Goal: Information Seeking & Learning: Learn about a topic

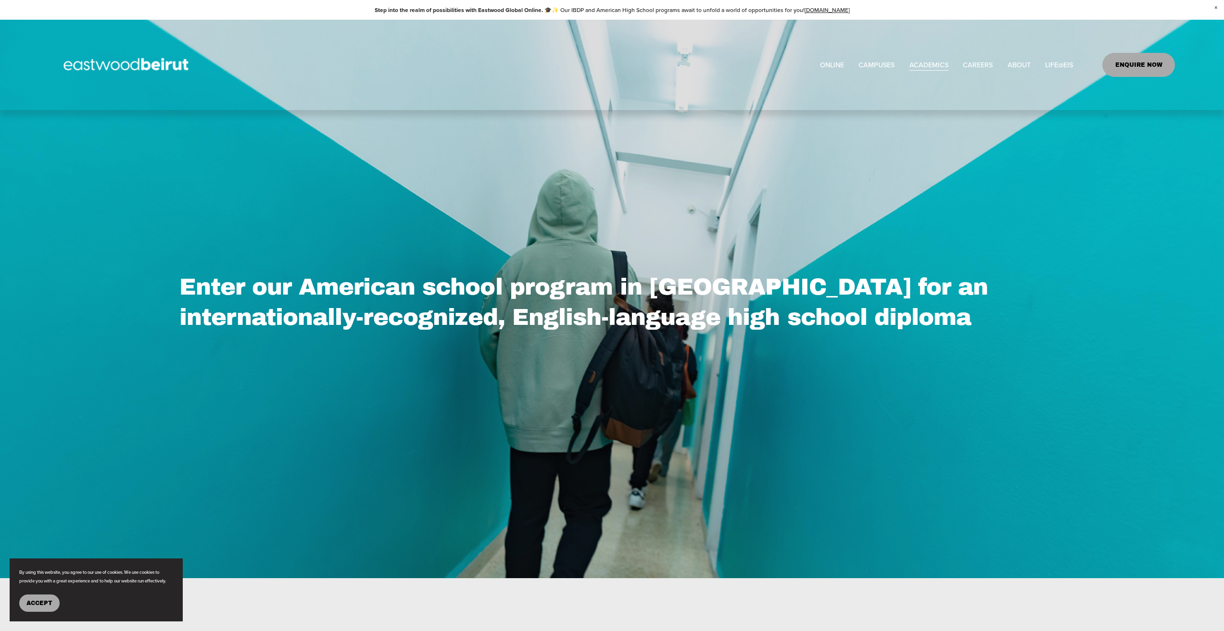
click at [41, 603] on span "Accept" at bounding box center [39, 603] width 26 height 7
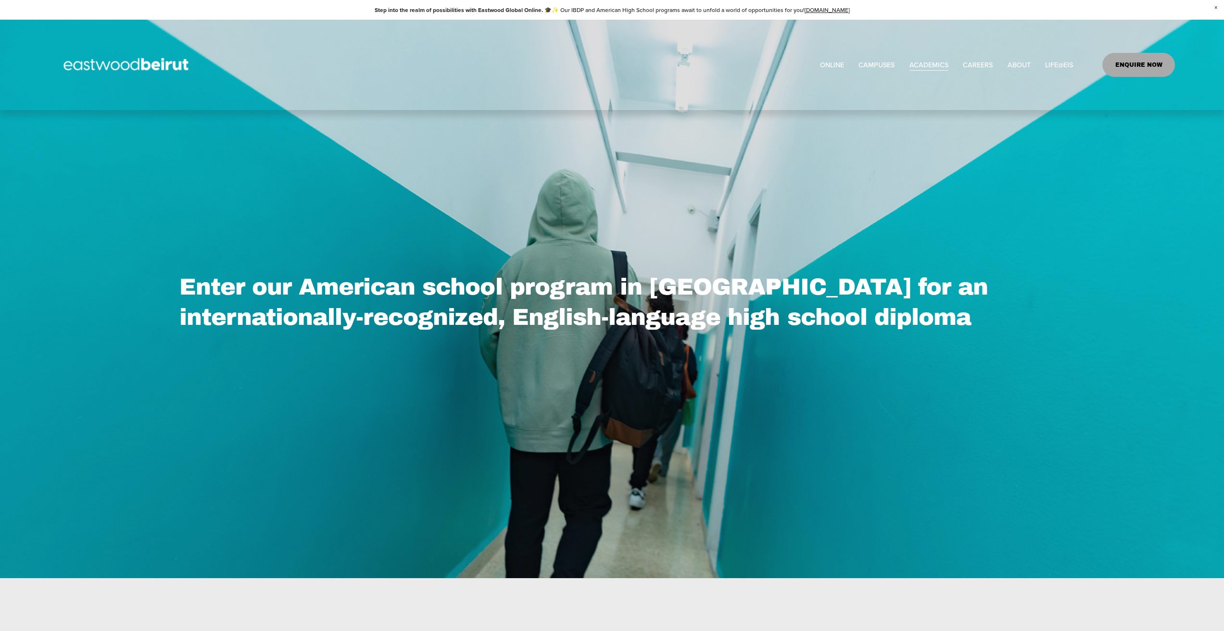
click at [0, 0] on span "Tuition & Financial Aid" at bounding box center [0, 0] width 0 height 0
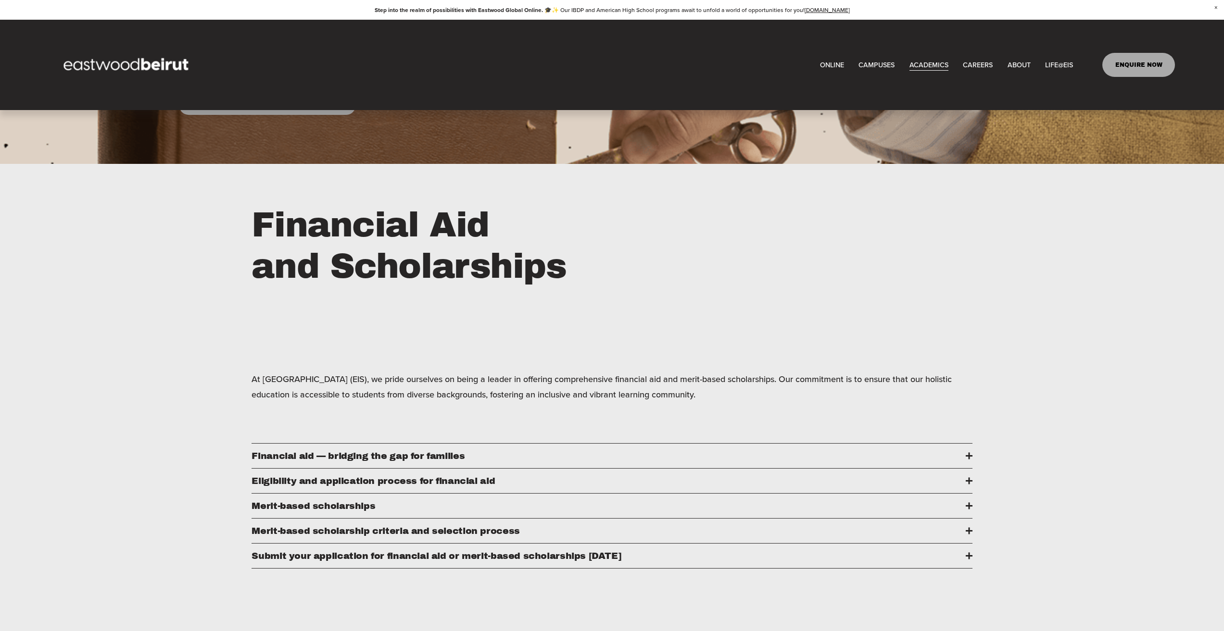
scroll to position [337, 0]
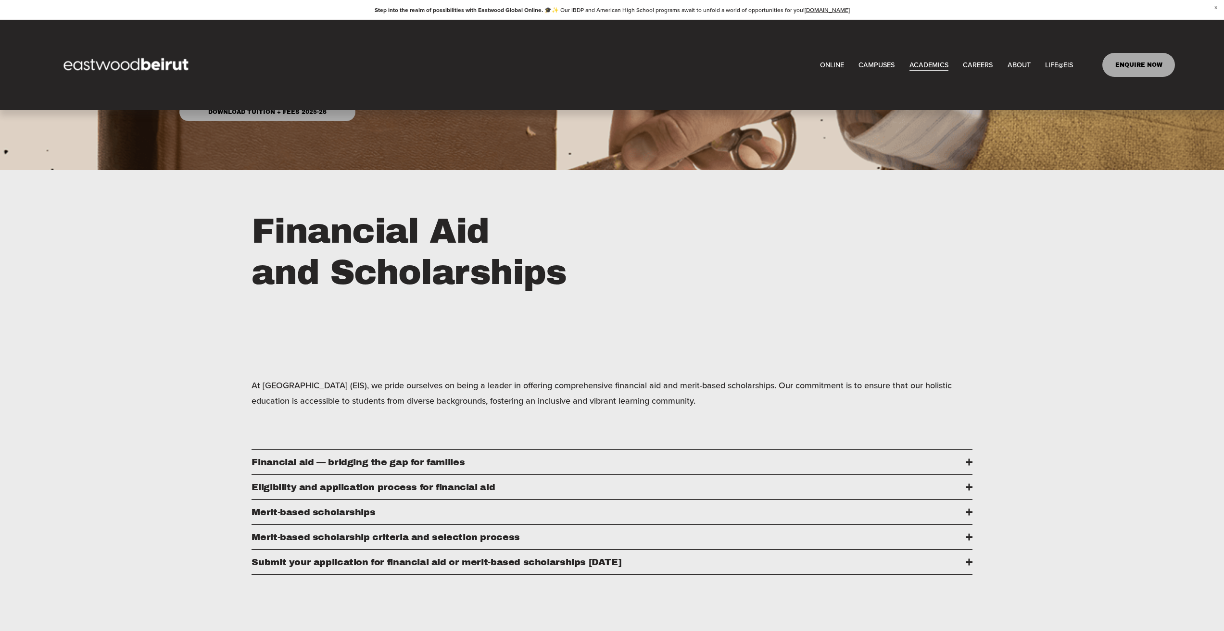
click at [287, 516] on span "Merit-based scholarships" at bounding box center [609, 512] width 714 height 10
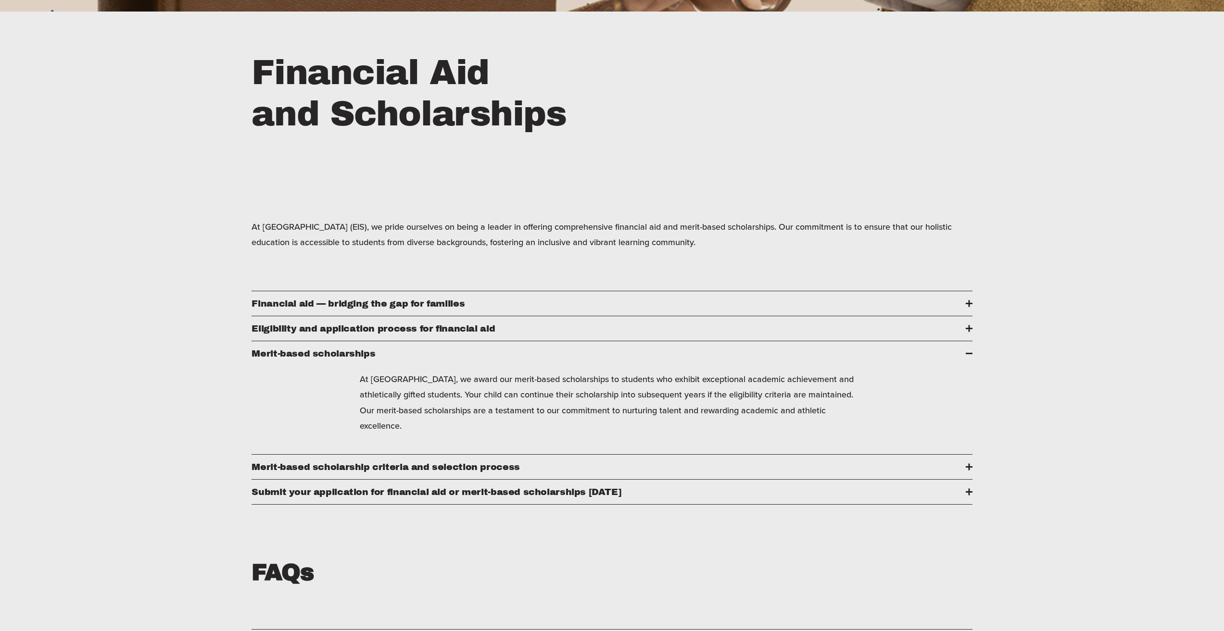
scroll to position [529, 0]
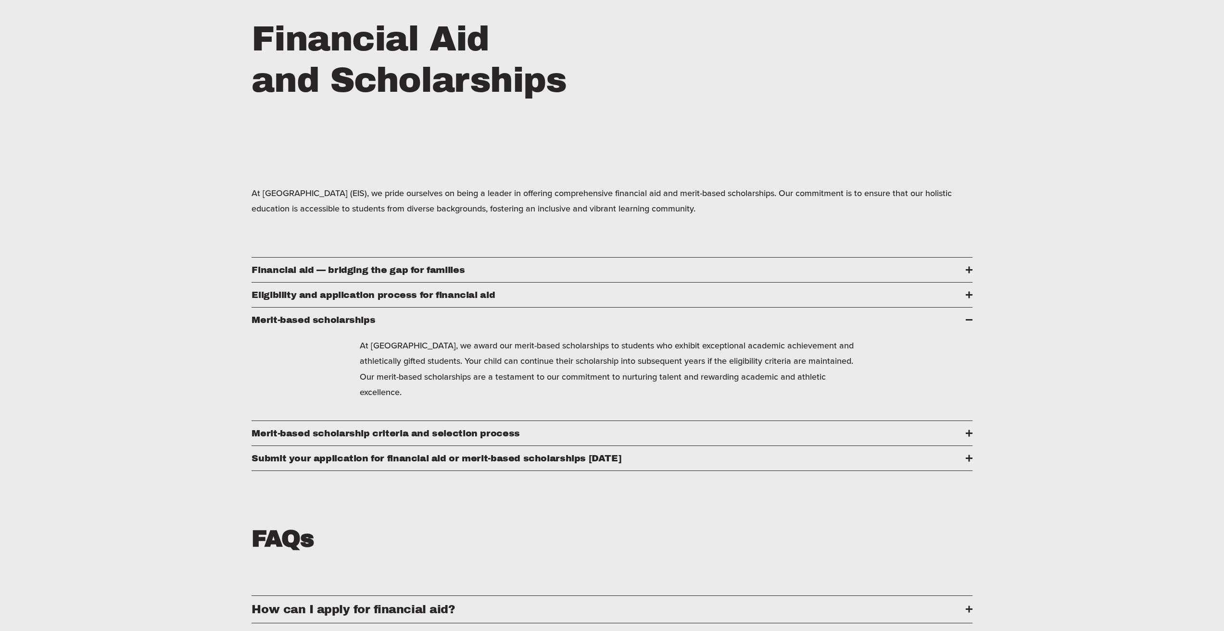
click at [341, 439] on span "​​Merit-based scholarship criteria and selection process" at bounding box center [609, 433] width 714 height 10
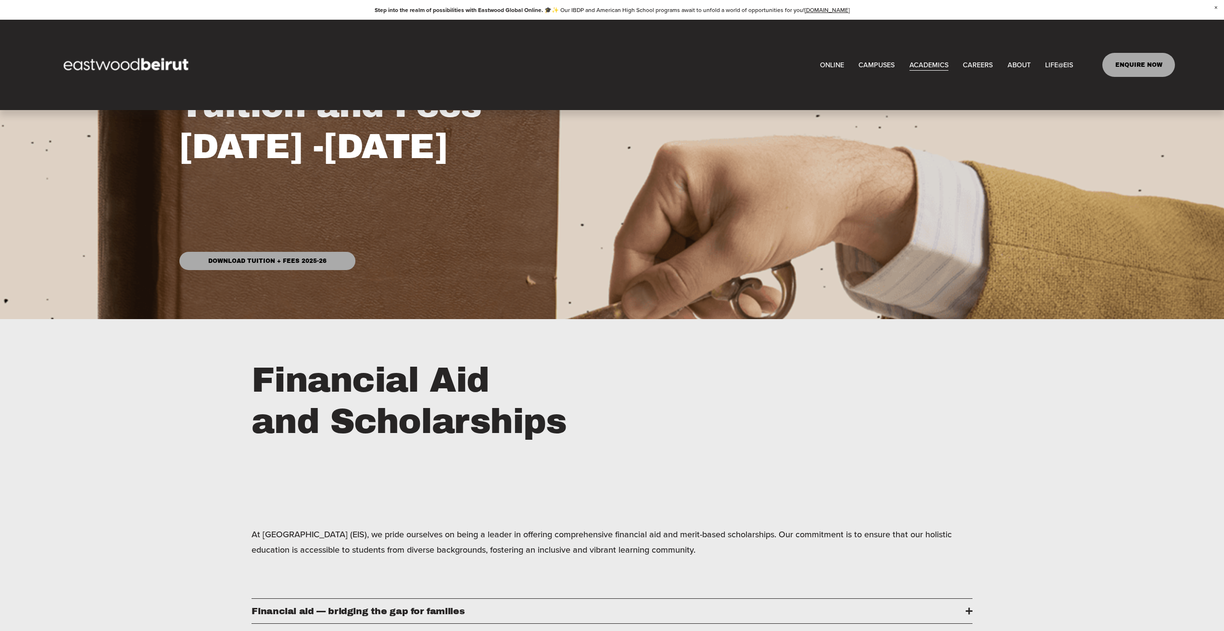
scroll to position [0, 0]
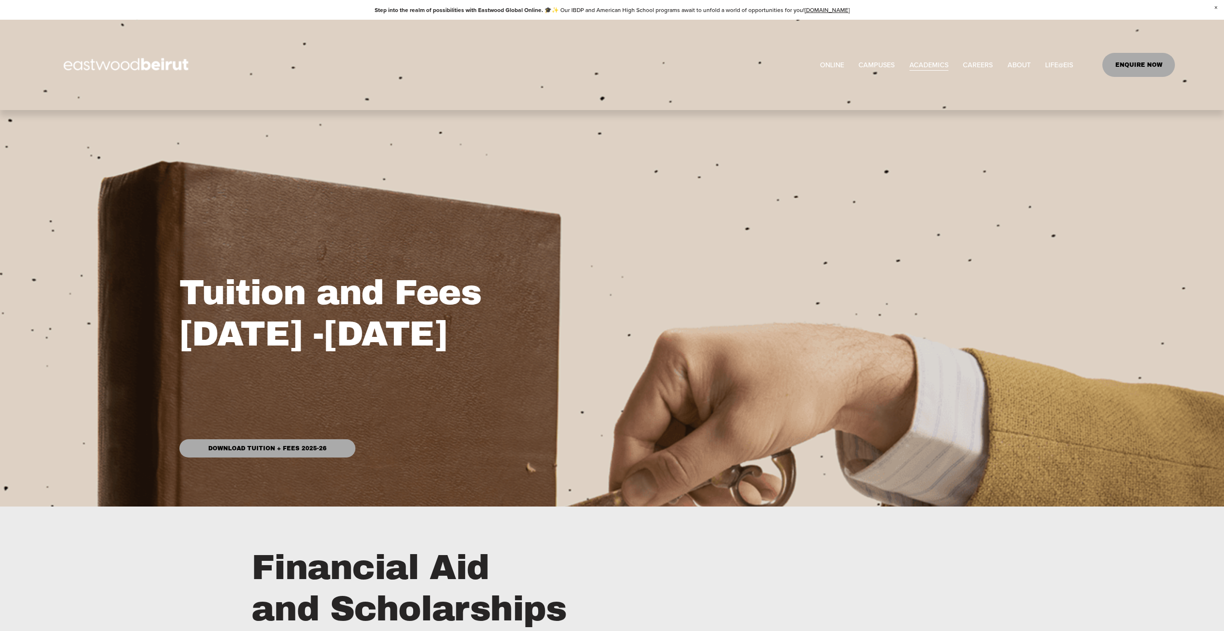
click at [284, 448] on link "Download Tuition + Fees 2025-26" at bounding box center [267, 449] width 176 height 19
